Goal: Transaction & Acquisition: Book appointment/travel/reservation

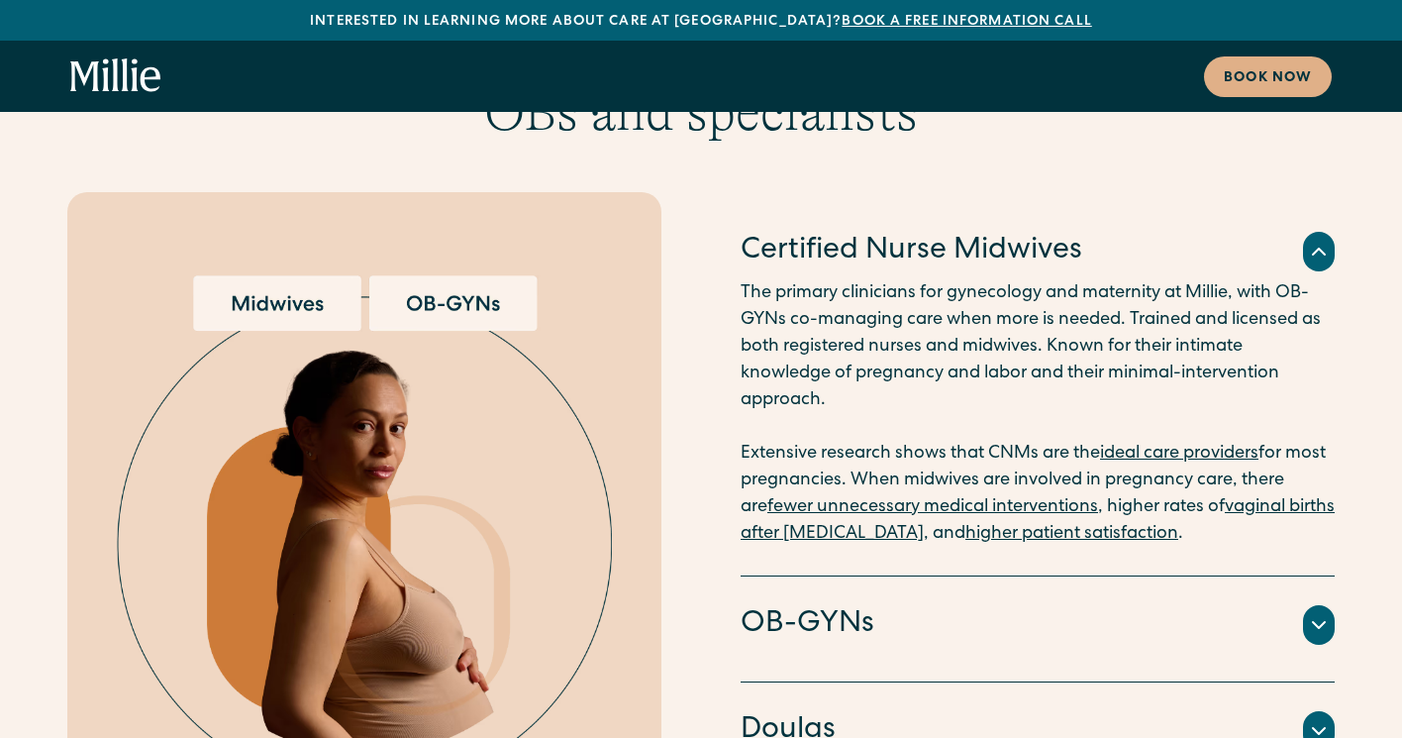
scroll to position [3871, 0]
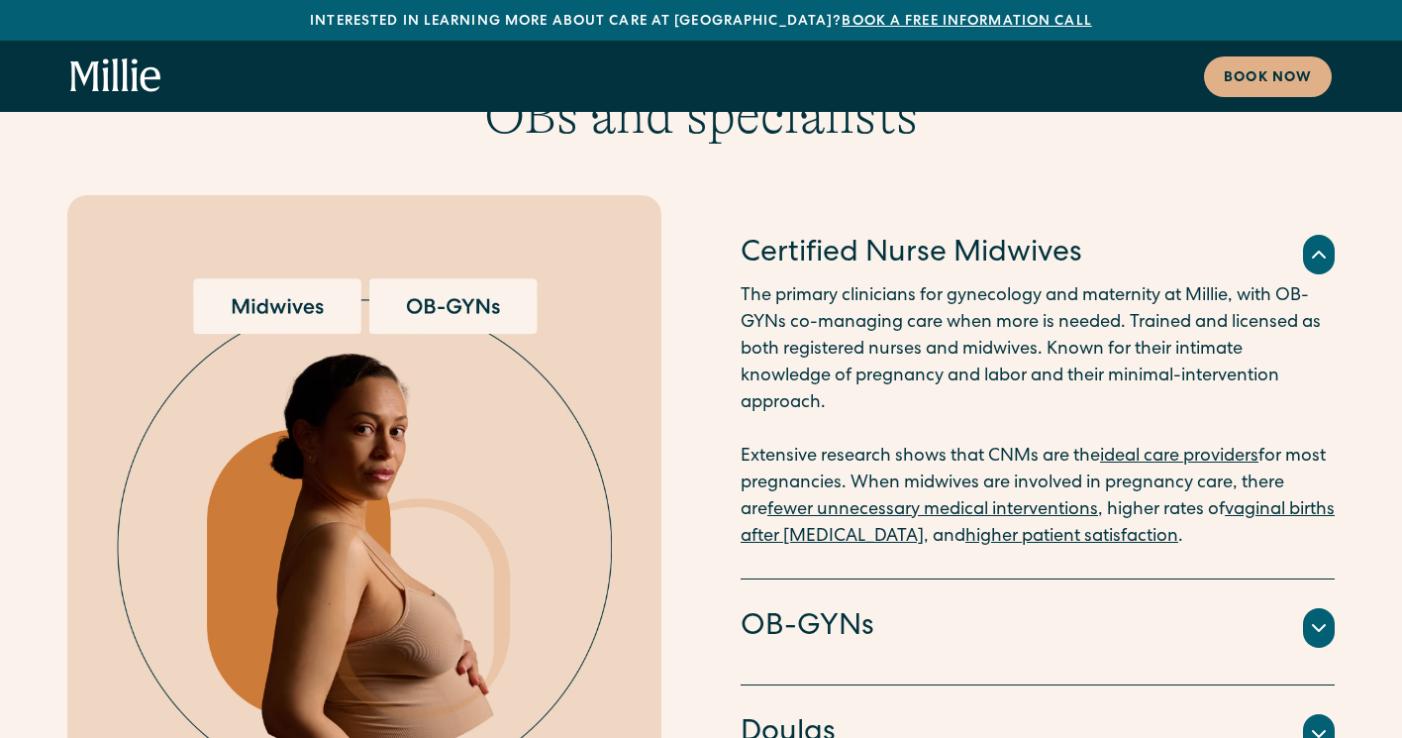
click at [932, 607] on div "OB-GYNs" at bounding box center [1038, 628] width 594 height 42
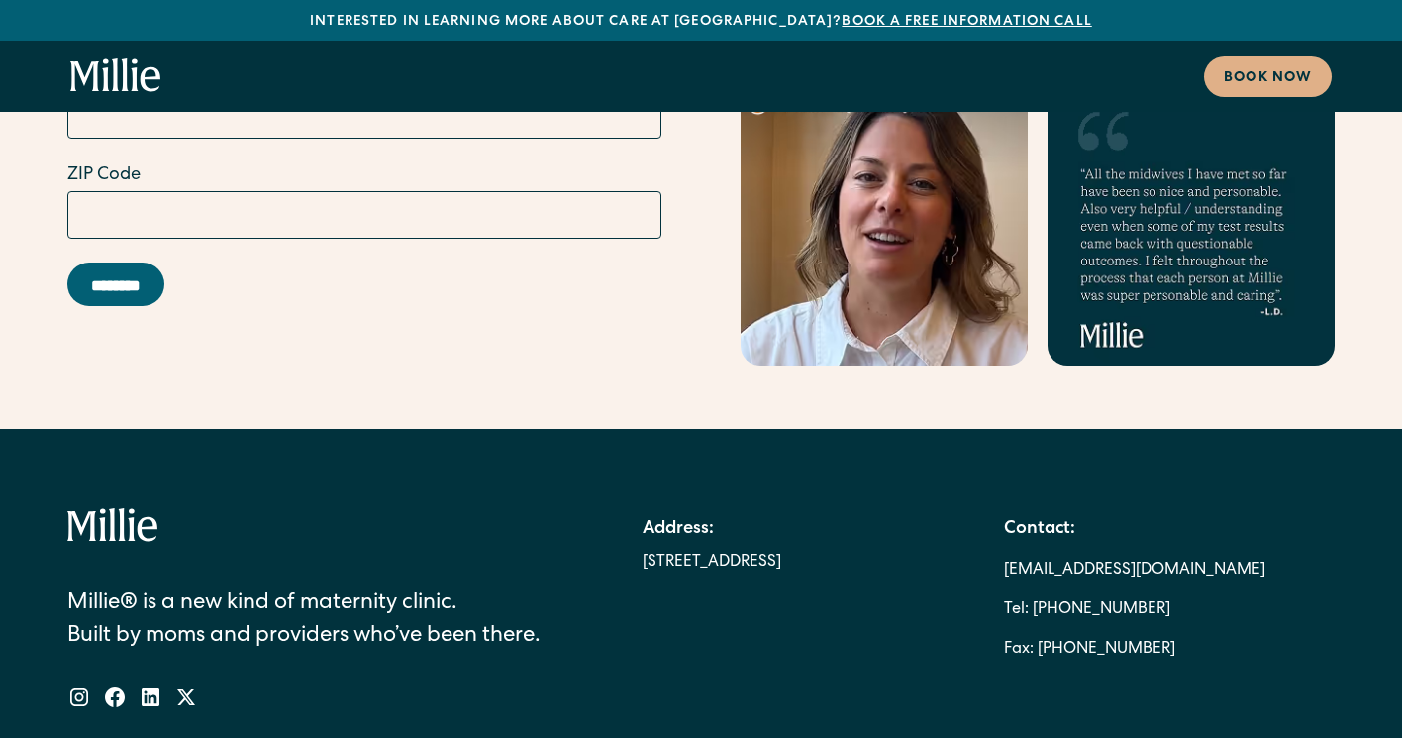
scroll to position [11093, 0]
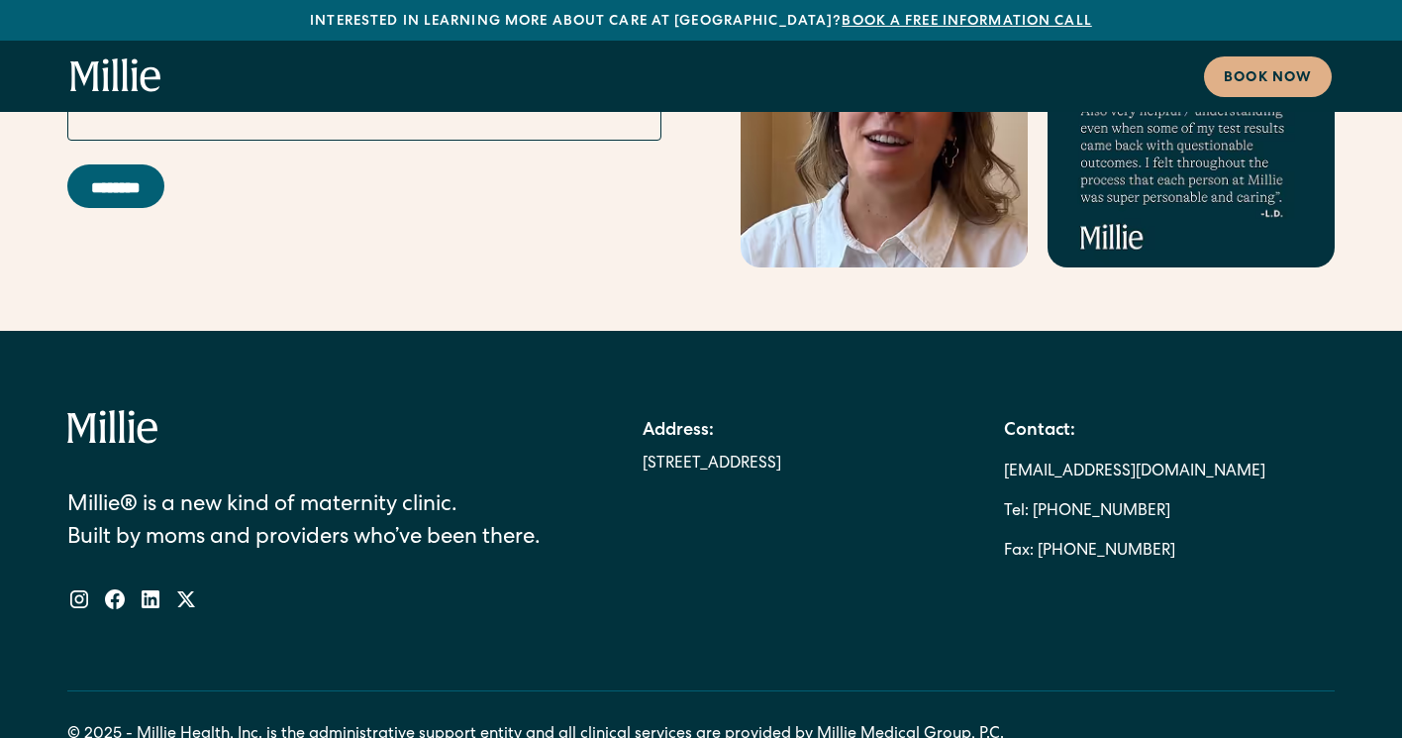
click at [124, 79] on icon "home" at bounding box center [124, 74] width 7 height 33
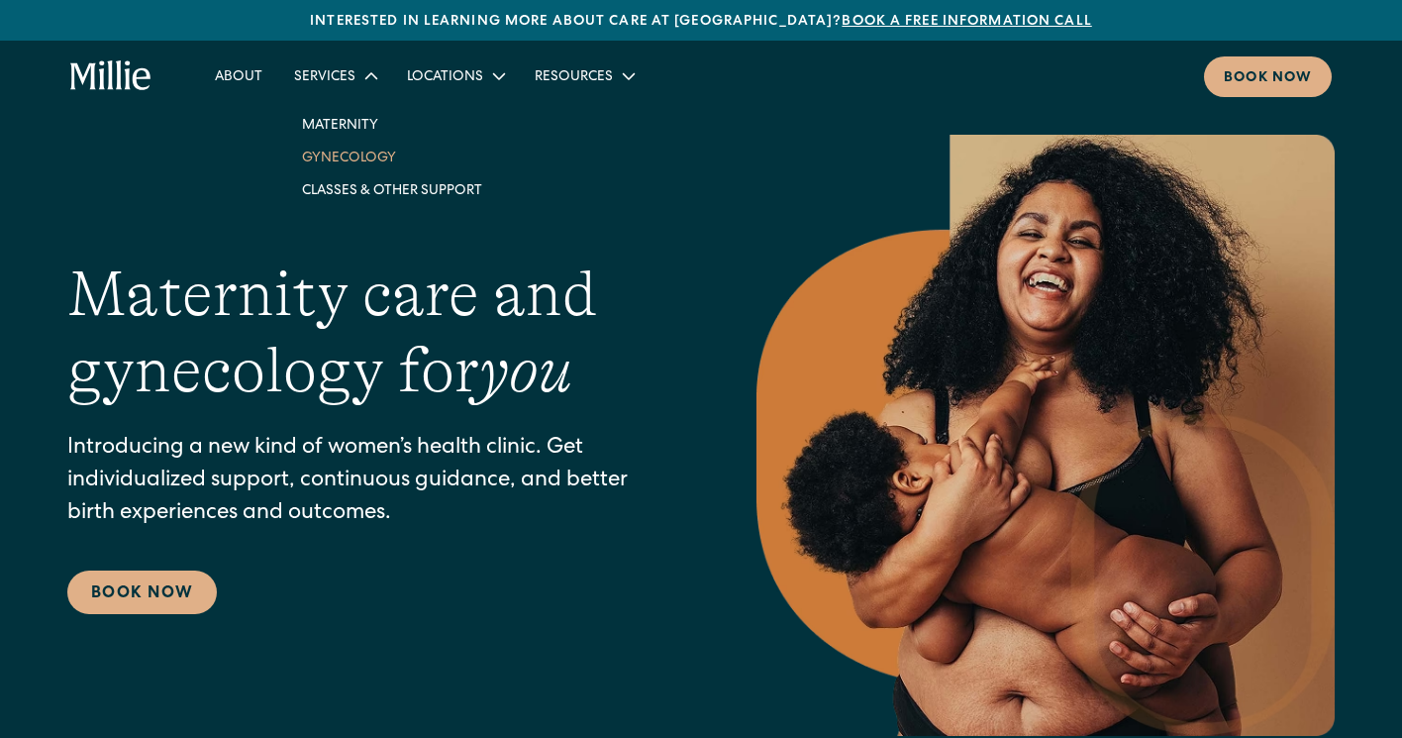
click at [340, 155] on link "Gynecology" at bounding box center [392, 157] width 212 height 33
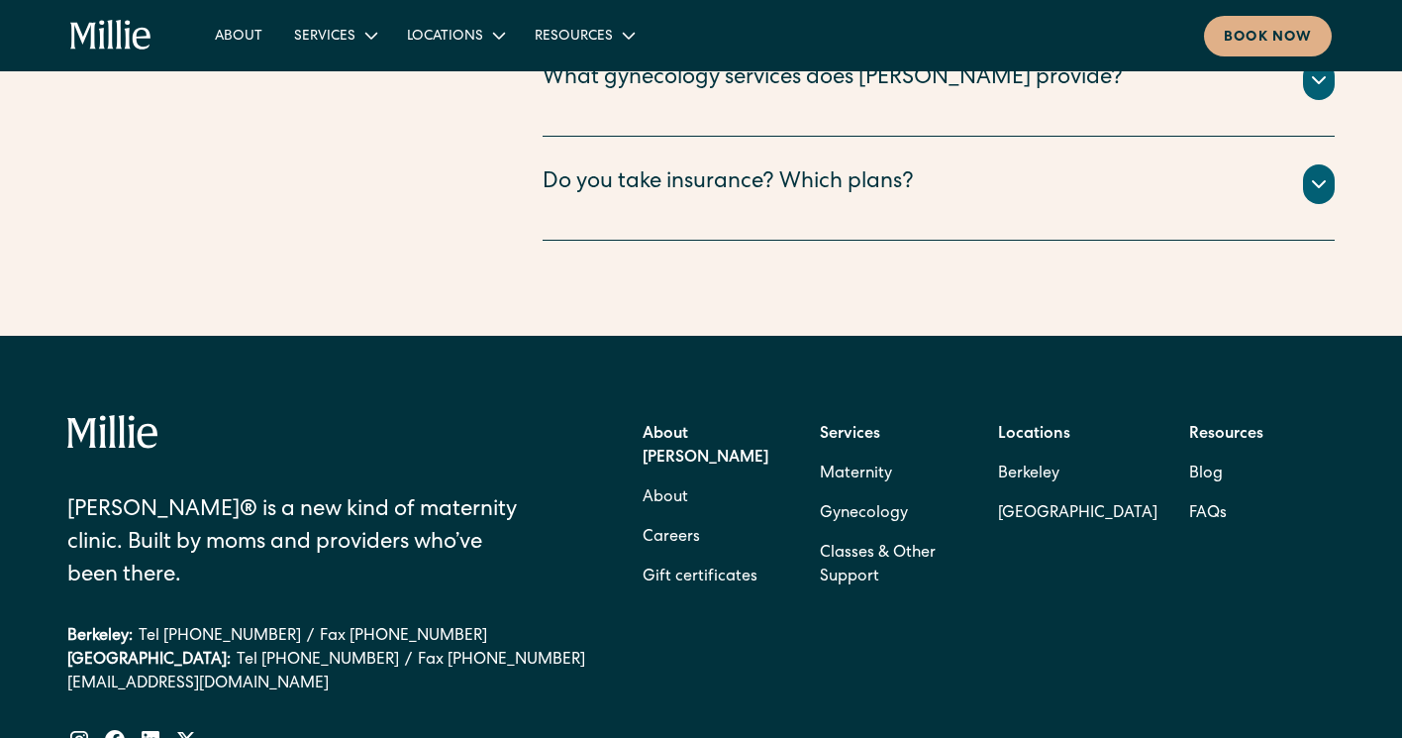
scroll to position [4322, 0]
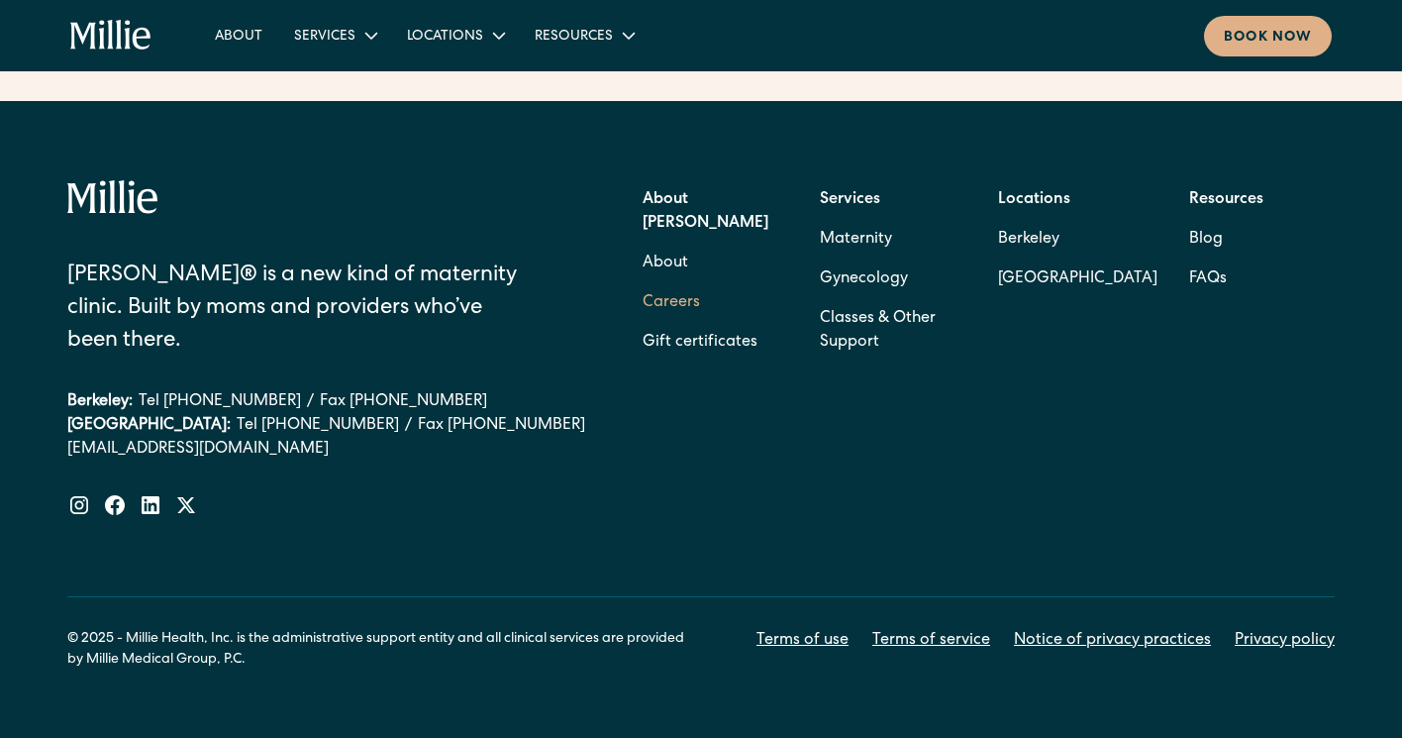
click at [683, 283] on link "Careers" at bounding box center [671, 303] width 57 height 40
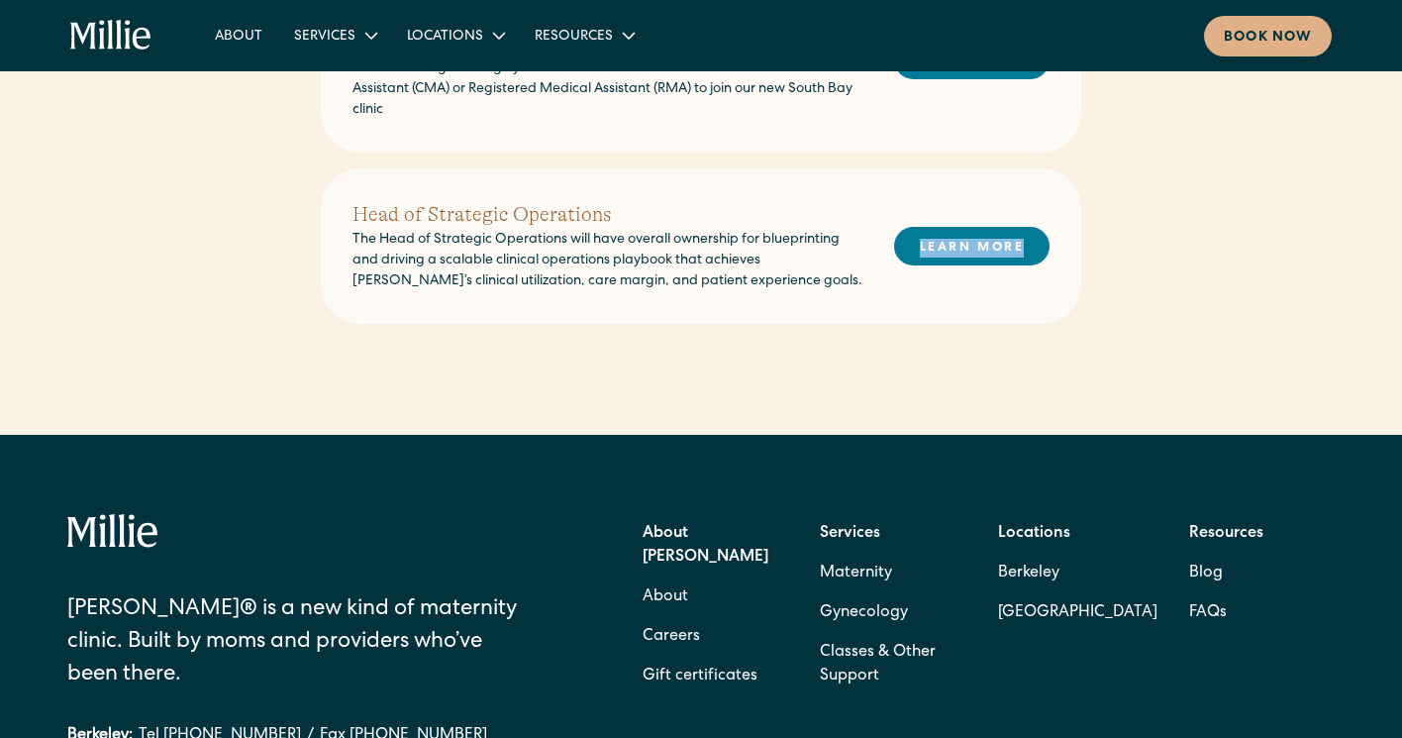
scroll to position [1333, 0]
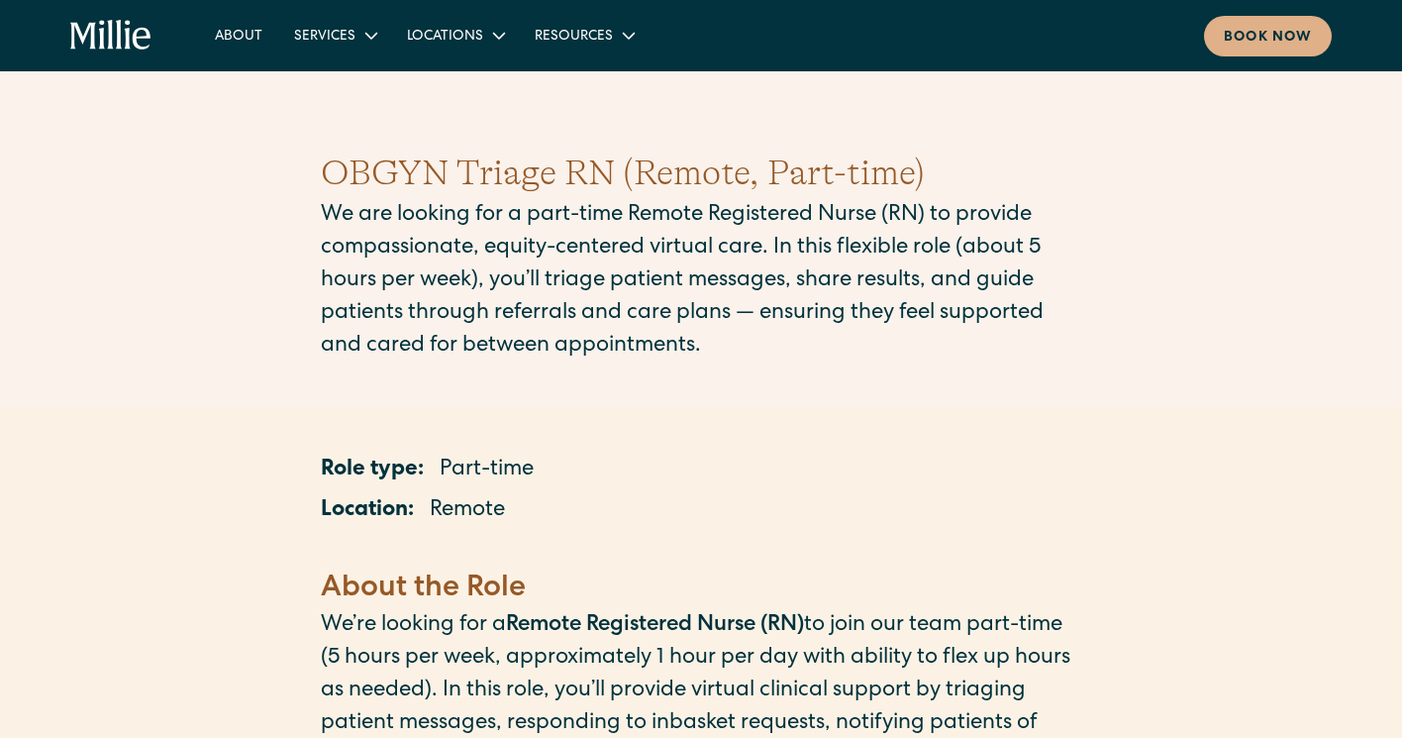
click at [912, 281] on p "We are looking for a part-time Remote Registered Nurse (RN) to provide compassi…" at bounding box center [701, 281] width 761 height 163
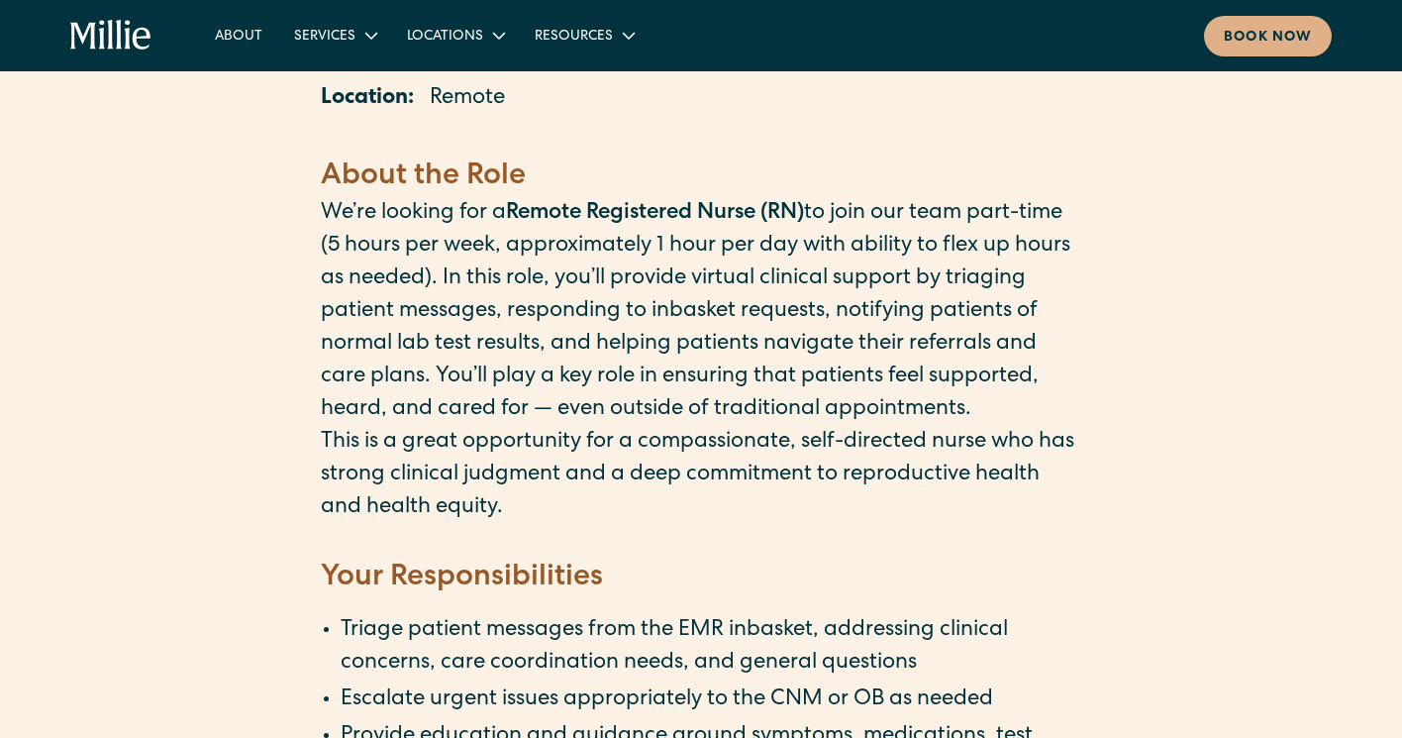
scroll to position [280, 0]
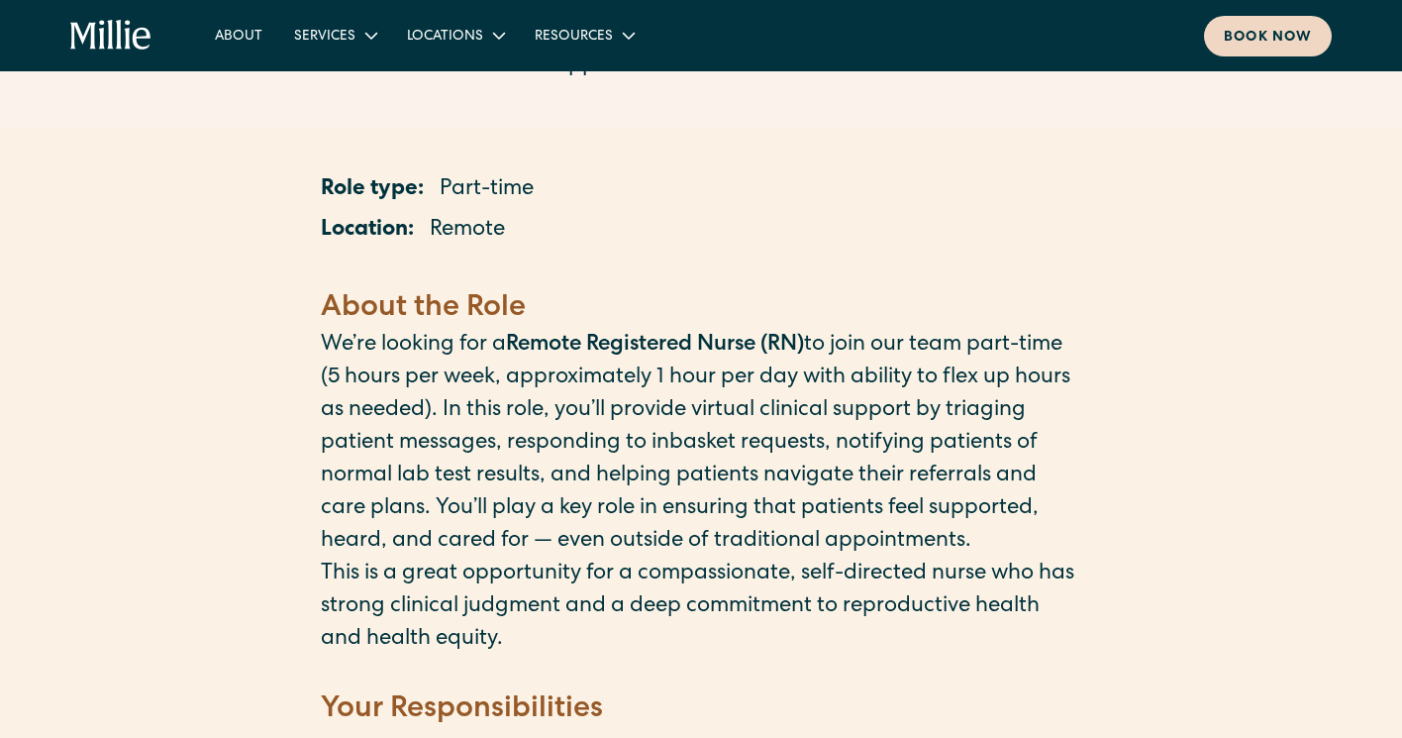
click at [1268, 38] on div "Book now" at bounding box center [1268, 38] width 88 height 21
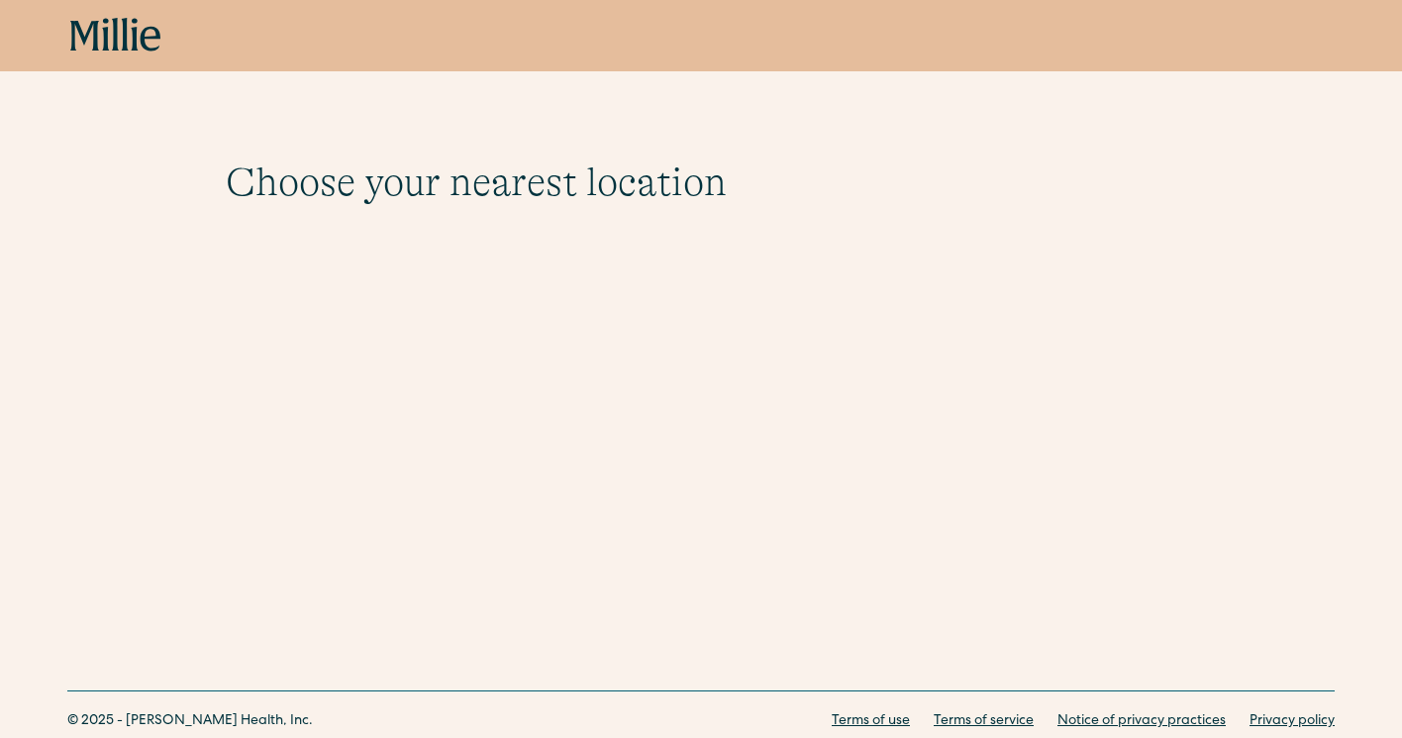
scroll to position [65, 0]
